Goal: Task Accomplishment & Management: Manage account settings

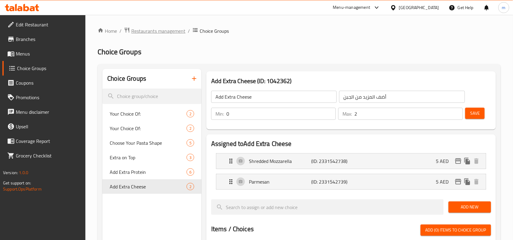
click at [136, 30] on span "Restaurants management" at bounding box center [158, 30] width 54 height 7
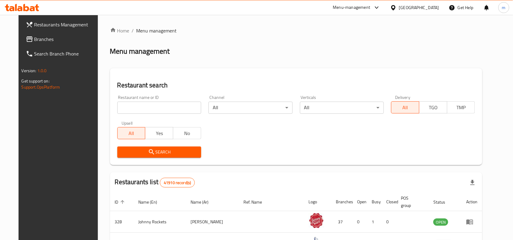
click at [49, 38] on span "Branches" at bounding box center [66, 39] width 65 height 7
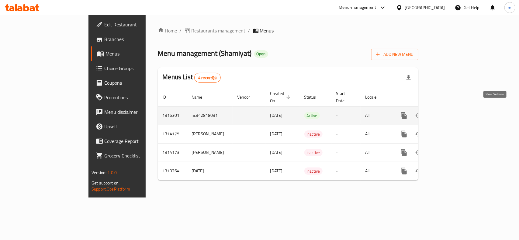
click at [451, 112] on icon "enhanced table" at bounding box center [447, 115] width 7 height 7
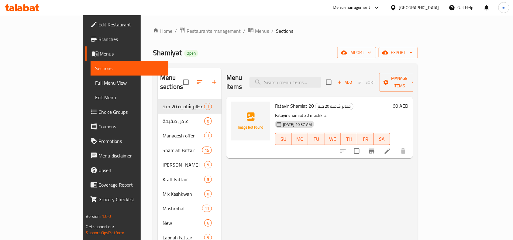
click at [100, 56] on span "Menus" at bounding box center [132, 53] width 64 height 7
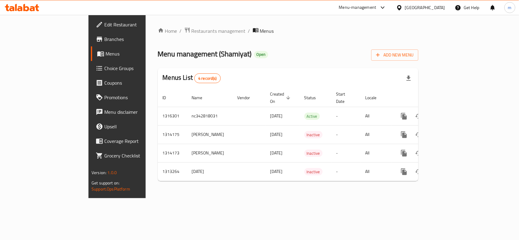
click at [164, 39] on div "Home / Restaurants management / Menus Menu management ( Shamiyat ) Open Add New…" at bounding box center [288, 106] width 261 height 159
click at [192, 33] on span "Restaurants management" at bounding box center [219, 30] width 54 height 7
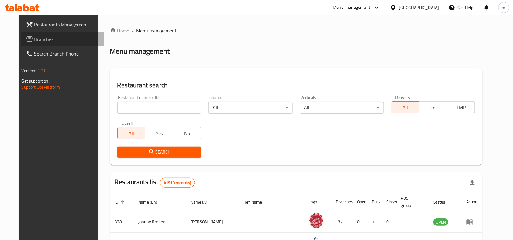
click at [32, 43] on link "Branches" at bounding box center [62, 39] width 83 height 15
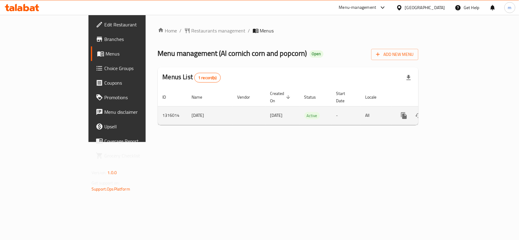
click at [451, 113] on icon "enhanced table" at bounding box center [447, 115] width 5 height 5
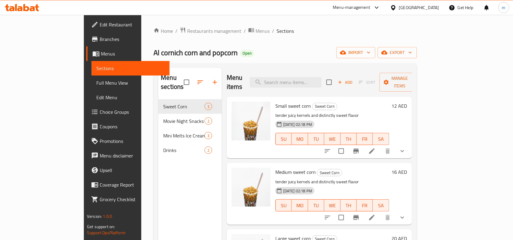
click at [100, 112] on span "Choice Groups" at bounding box center [132, 112] width 65 height 7
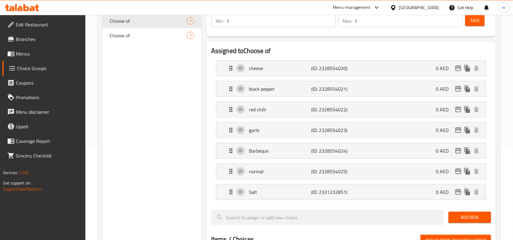
scroll to position [76, 0]
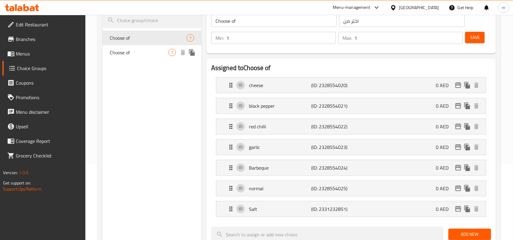
click at [146, 52] on span "Choose of" at bounding box center [139, 52] width 59 height 7
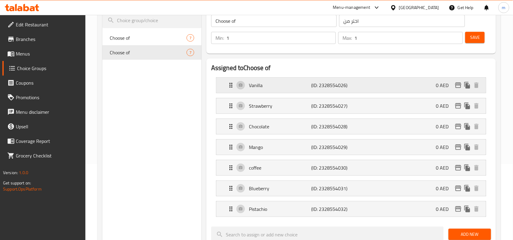
click at [265, 84] on p "Vanilla" at bounding box center [280, 85] width 62 height 7
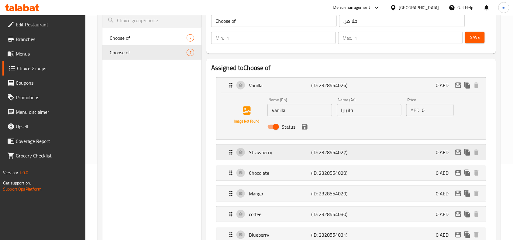
click at [265, 148] on div "Strawberry (ID: 2328554027) 0 AED" at bounding box center [352, 152] width 251 height 15
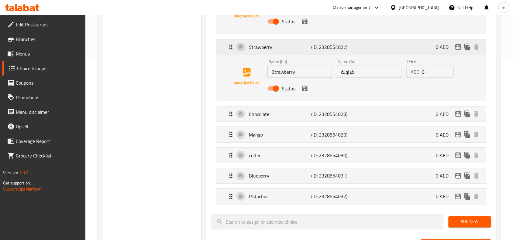
scroll to position [190, 0]
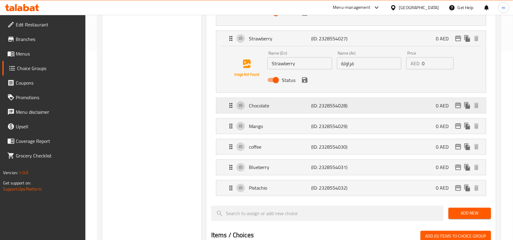
click at [263, 112] on div "Chocolate (ID: 2328554028) 0 AED" at bounding box center [352, 105] width 251 height 15
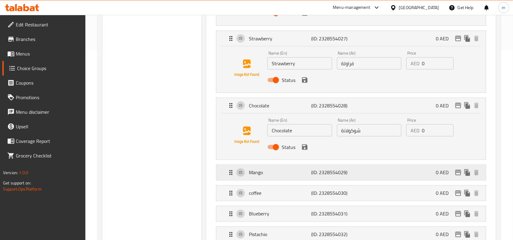
click at [266, 175] on p "Mango" at bounding box center [280, 172] width 62 height 7
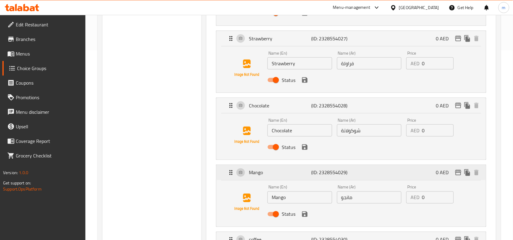
click at [266, 175] on p "Mango" at bounding box center [280, 172] width 62 height 7
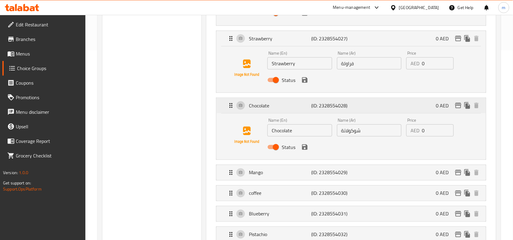
click at [266, 108] on p "Chocolate" at bounding box center [280, 105] width 62 height 7
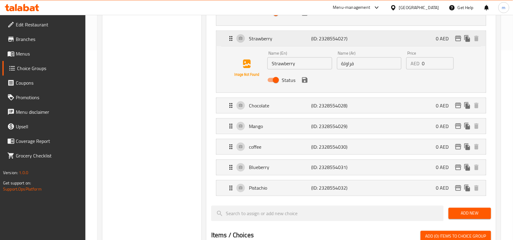
click at [264, 45] on div "Strawberry (ID: 2328554027) 0 AED" at bounding box center [352, 38] width 251 height 15
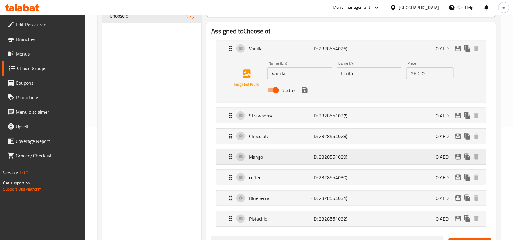
scroll to position [76, 0]
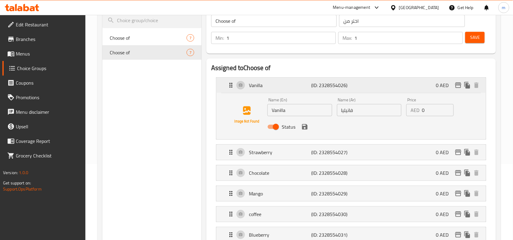
click at [257, 87] on p "Vanilla" at bounding box center [280, 85] width 62 height 7
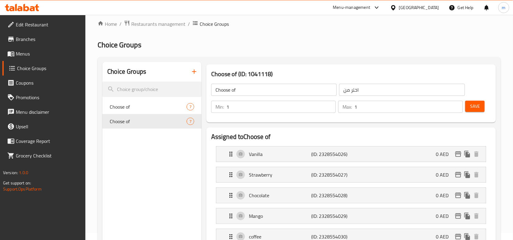
scroll to position [0, 0]
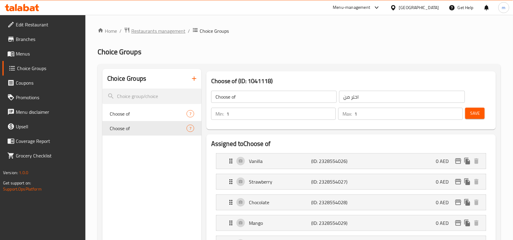
click at [162, 33] on span "Restaurants management" at bounding box center [158, 30] width 54 height 7
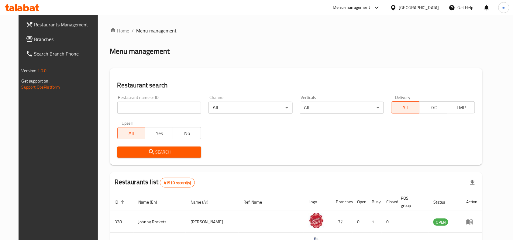
click at [43, 43] on link "Branches" at bounding box center [62, 39] width 83 height 15
